Goal: Find contact information: Obtain details needed to contact an individual or organization

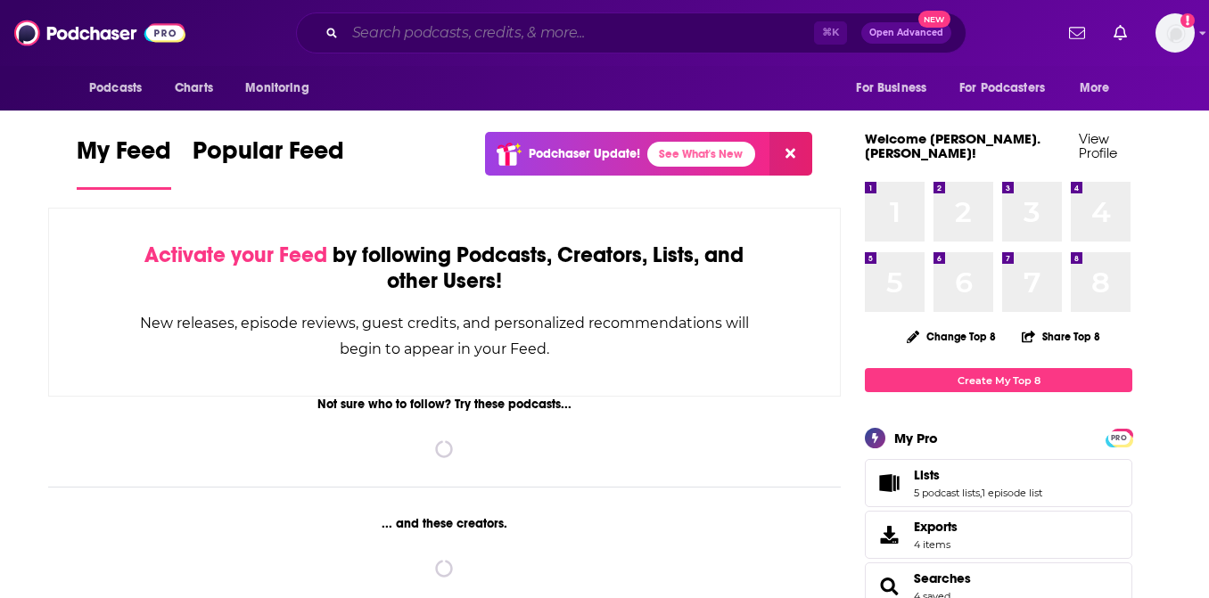
click at [419, 28] on input "Search podcasts, credits, & more..." at bounding box center [579, 33] width 469 height 29
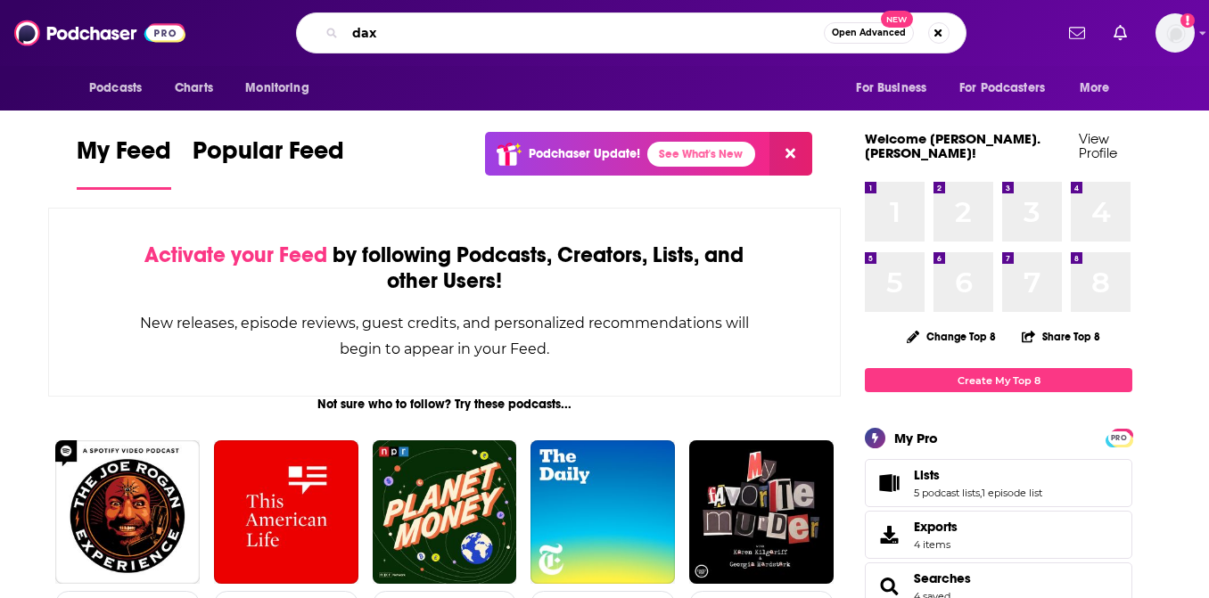
type input "dax"
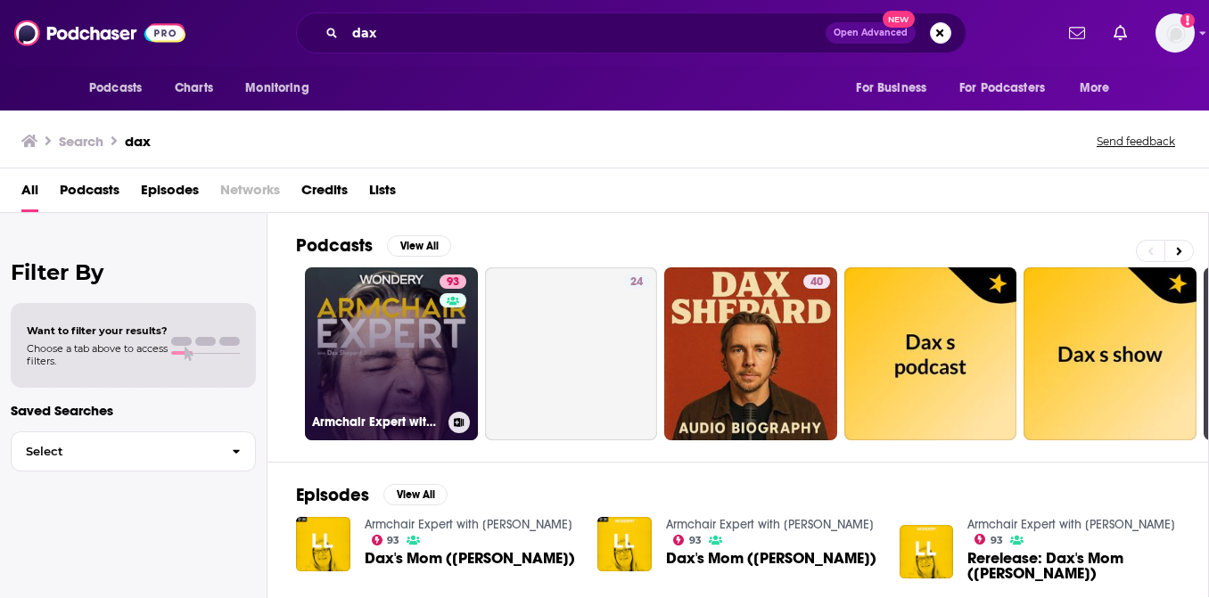
click at [370, 344] on link "93 Armchair Expert with [PERSON_NAME]" at bounding box center [391, 353] width 173 height 173
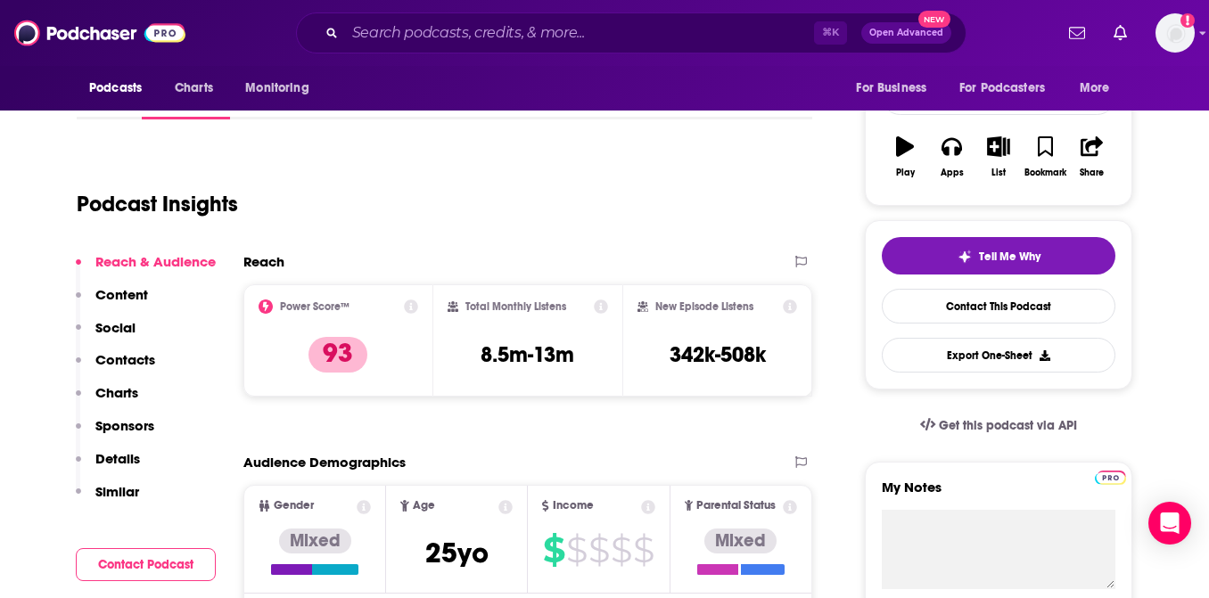
scroll to position [281, 0]
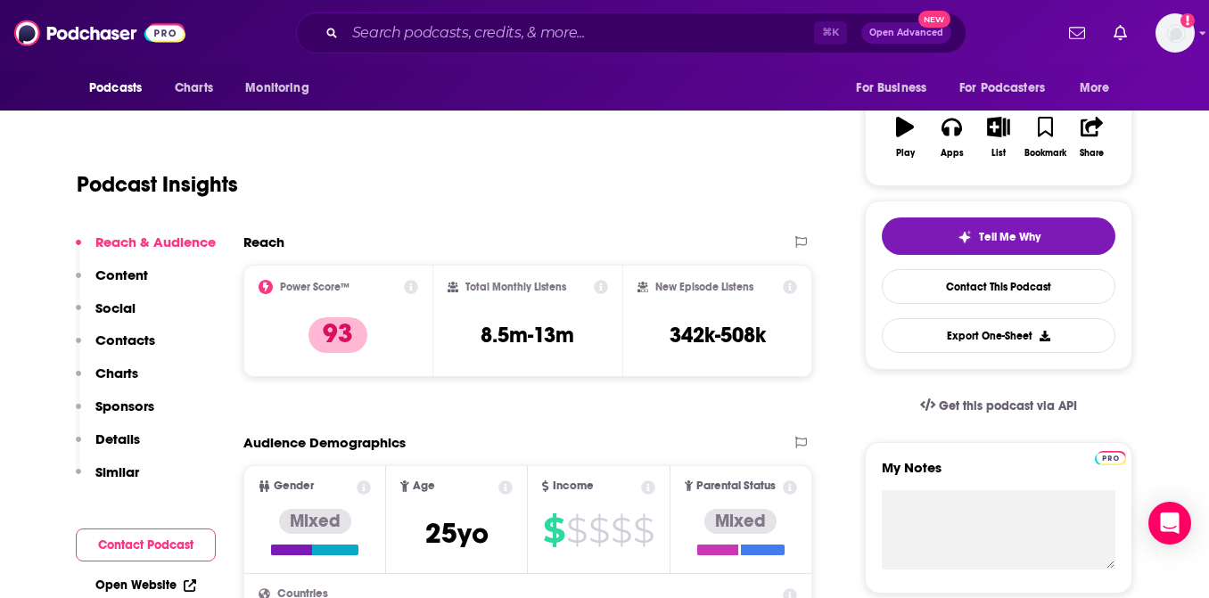
click at [127, 344] on p "Contacts" at bounding box center [125, 340] width 60 height 17
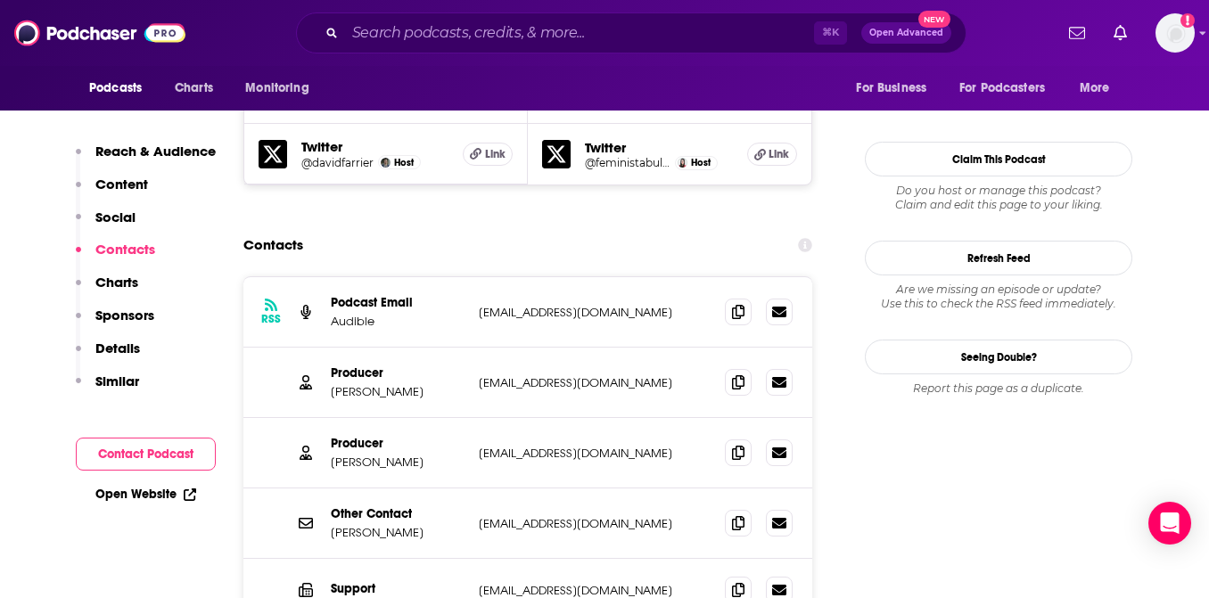
scroll to position [1736, 0]
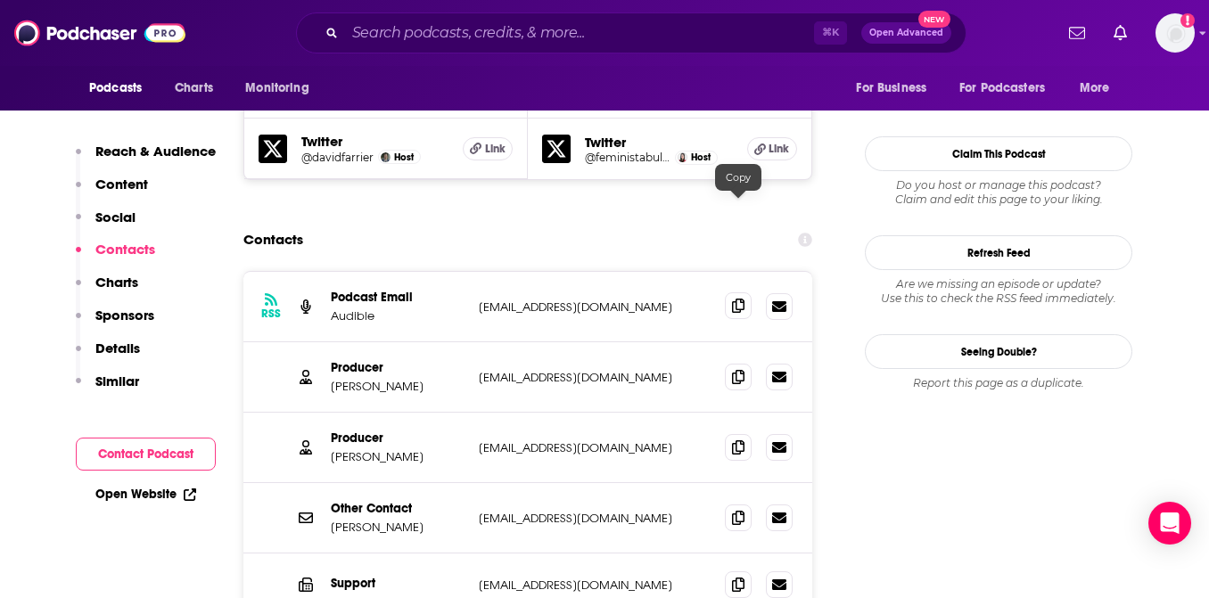
click at [737, 299] on icon at bounding box center [738, 306] width 12 height 14
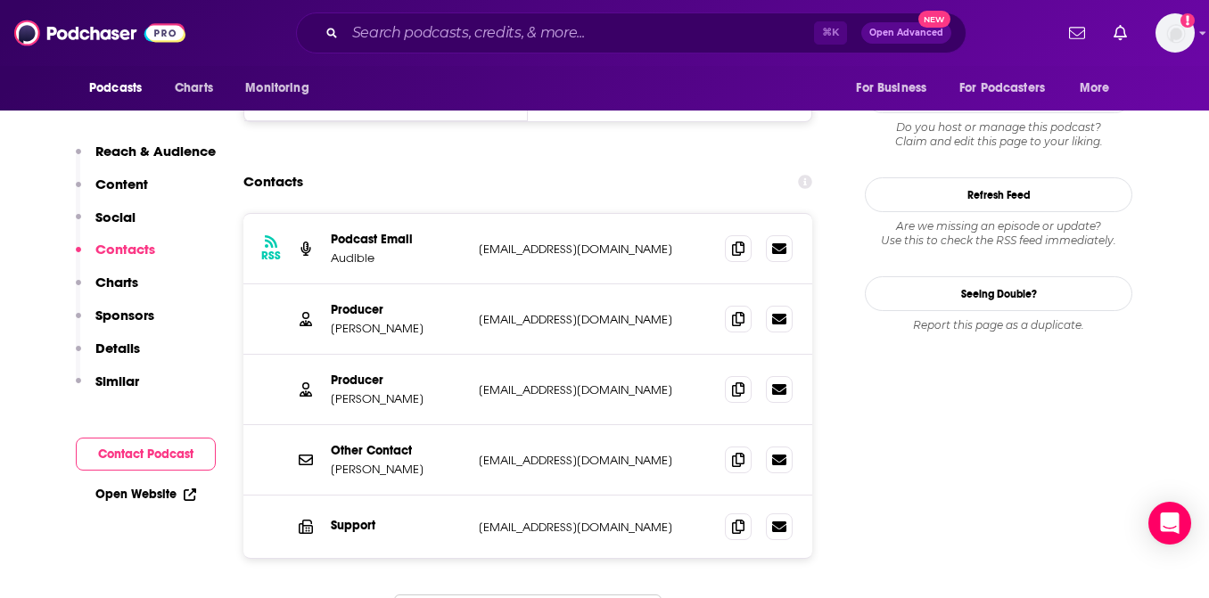
scroll to position [1810, 0]
